Goal: Task Accomplishment & Management: Manage account settings

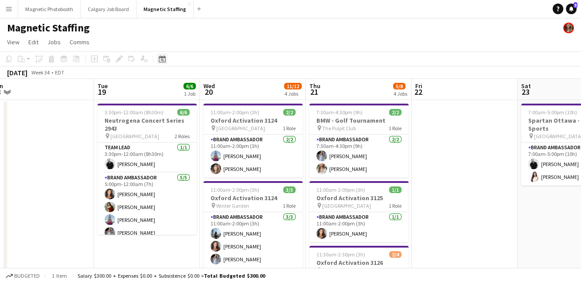
click at [163, 59] on icon "Date picker" at bounding box center [162, 58] width 7 height 7
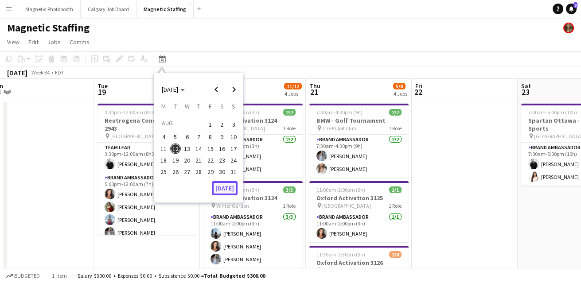
click at [232, 186] on button "[DATE]" at bounding box center [225, 188] width 26 height 14
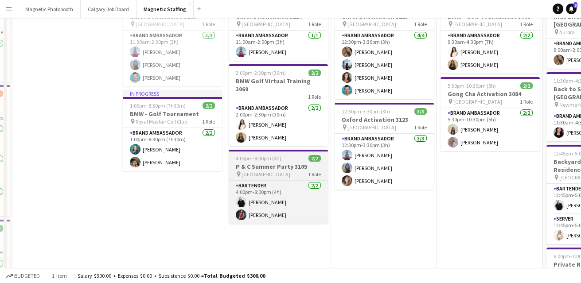
scroll to position [114, 0]
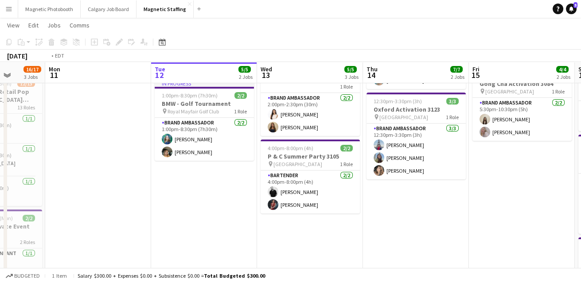
drag, startPoint x: 349, startPoint y: 175, endPoint x: 172, endPoint y: 175, distance: 177.0
click at [173, 175] on app-calendar-viewport "Fri 8 21/21 2 Jobs Sat 9 21/21 2 Jobs Sun 10 16/17 3 Jobs Mon 11 Tue 12 5/5 2 J…" at bounding box center [290, 179] width 581 height 517
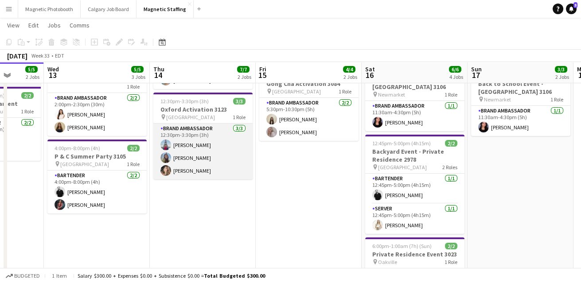
click at [214, 172] on app-card-role "Brand Ambassador [DATE] 12:30pm-3:30pm (3h) [PERSON_NAME] [PERSON_NAME] [PERSON…" at bounding box center [202, 152] width 99 height 56
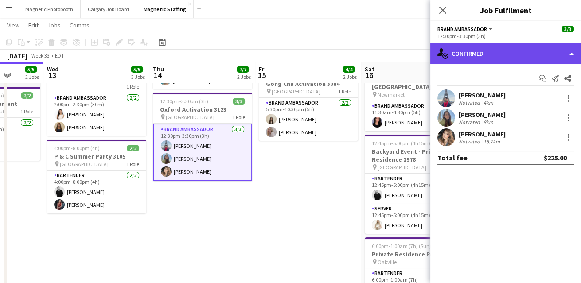
click at [499, 61] on div "single-neutral-actions-check-2 Confirmed" at bounding box center [506, 53] width 151 height 21
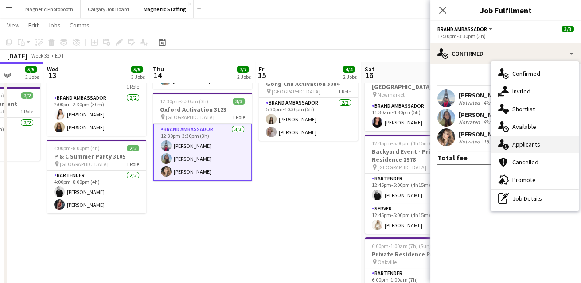
click at [513, 144] on div "single-neutral-actions-information Applicants" at bounding box center [535, 145] width 88 height 18
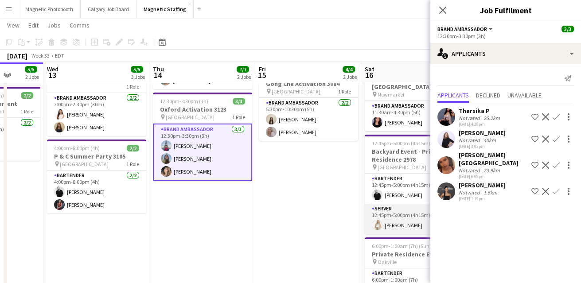
click at [394, 212] on app-card-role "Server [DATE] 12:45pm-5:00pm (4h15m) [PERSON_NAME]" at bounding box center [414, 219] width 99 height 30
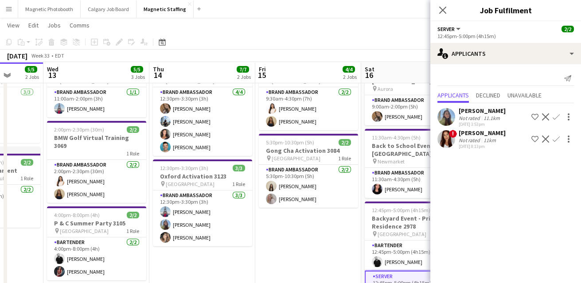
scroll to position [43, 0]
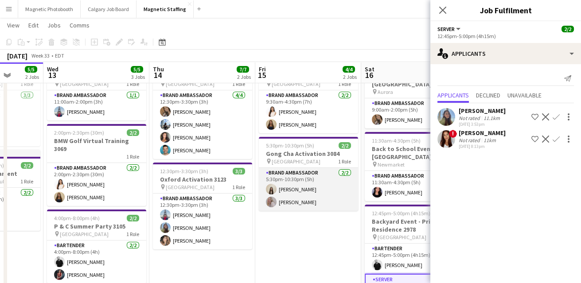
click at [320, 192] on app-card-role "Brand Ambassador [DATE] 5:30pm-10:30pm (5h) [PERSON_NAME] [PERSON_NAME]" at bounding box center [308, 189] width 99 height 43
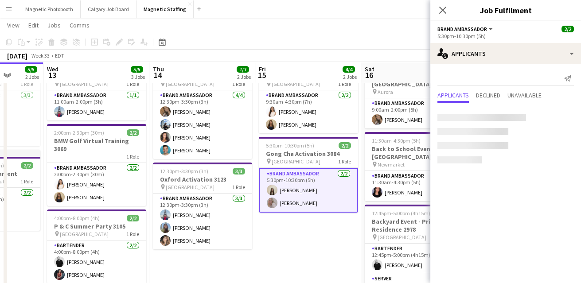
scroll to position [0, 274]
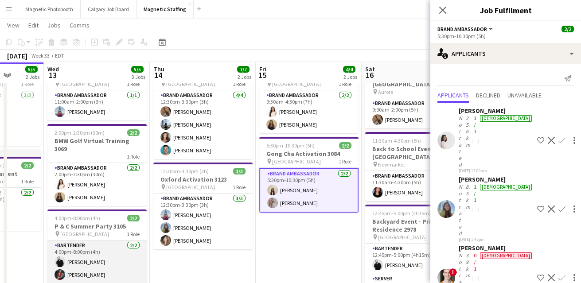
click at [107, 268] on app-card-role "Bartender [DATE] 4:00pm-8:00pm (4h) [PERSON_NAME] Xin [PERSON_NAME]" at bounding box center [96, 262] width 99 height 43
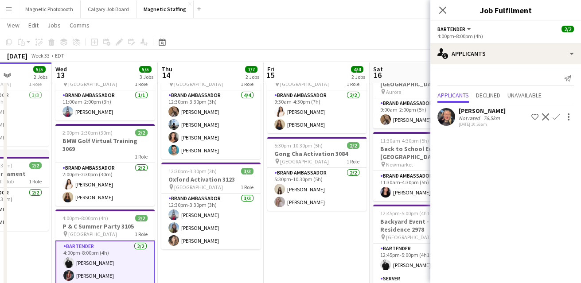
scroll to position [0, 250]
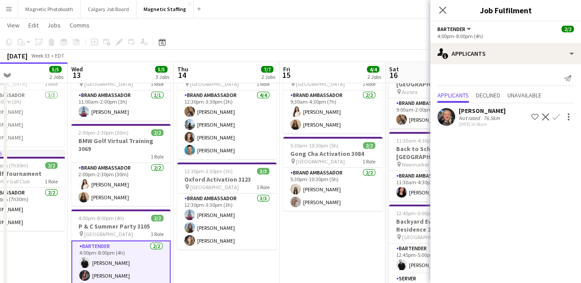
drag, startPoint x: 142, startPoint y: 189, endPoint x: 154, endPoint y: 189, distance: 11.6
click at [161, 189] on app-calendar-viewport "Sun 10 16/17 3 Jobs Mon 11 Tue 12 5/5 2 Jobs Wed 13 5/5 3 Jobs Thu 14 7/7 2 Job…" at bounding box center [290, 249] width 581 height 517
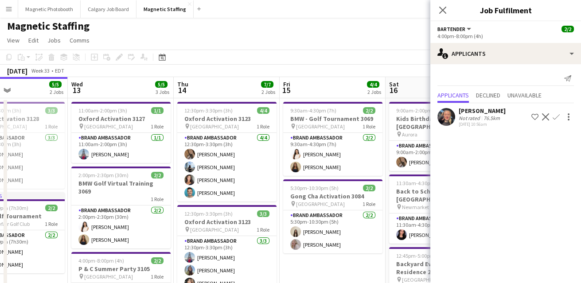
scroll to position [0, 0]
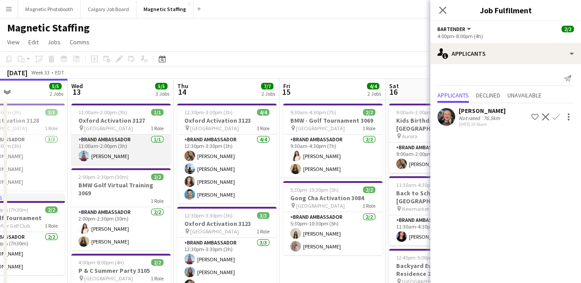
click at [130, 161] on app-card-role "Brand Ambassador [DATE] 11:00am-2:00pm (3h) [PERSON_NAME]" at bounding box center [120, 150] width 99 height 30
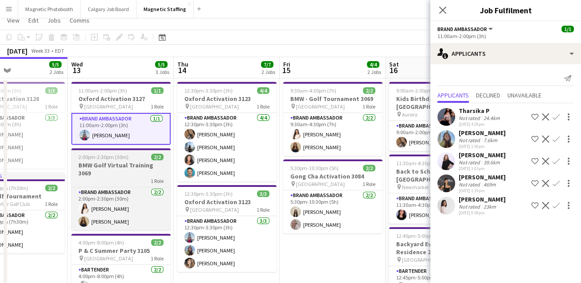
scroll to position [27, 0]
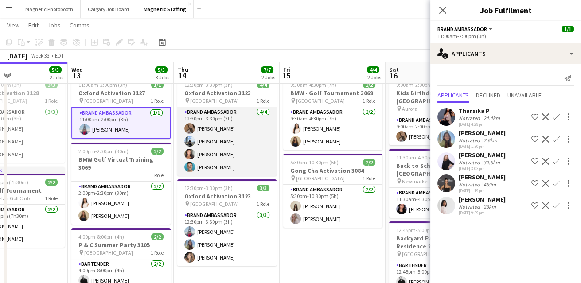
click at [236, 147] on app-card-role "Brand Ambassador [DATE] 12:30pm-3:30pm (3h) [PERSON_NAME] [PERSON_NAME] [PERSON…" at bounding box center [226, 141] width 99 height 69
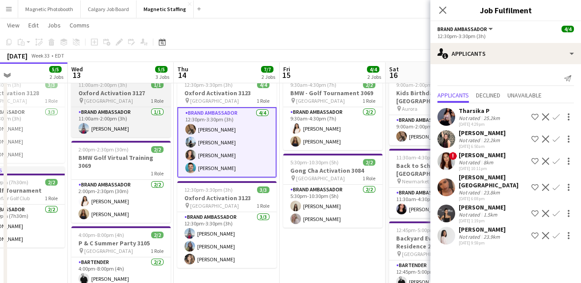
click at [114, 97] on div "pin Toronto 1 Role" at bounding box center [120, 100] width 99 height 7
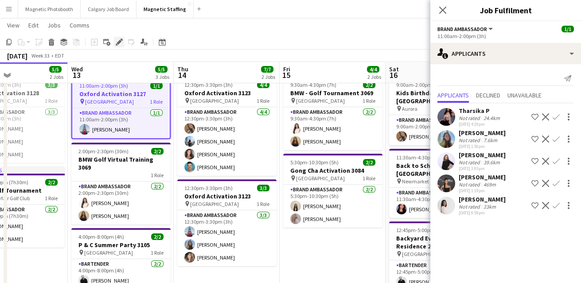
click at [121, 43] on icon "Edit" at bounding box center [119, 42] width 7 height 7
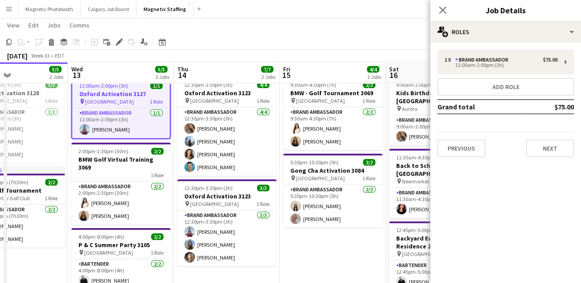
click at [542, 158] on div "1 x Brand Ambassador $75.00 11:00am-2:00pm (3h) Add role Grand total $75.00 Pre…" at bounding box center [506, 104] width 151 height 122
click at [543, 155] on button "Next" at bounding box center [550, 149] width 48 height 18
